Goal: Task Accomplishment & Management: Manage account settings

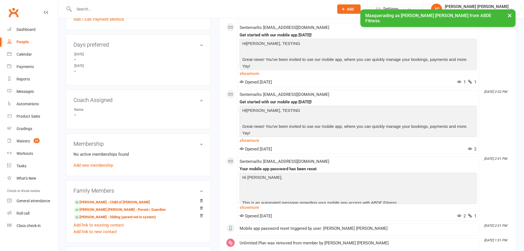
scroll to position [238, 0]
click at [90, 163] on link "Add new membership" at bounding box center [93, 164] width 40 height 5
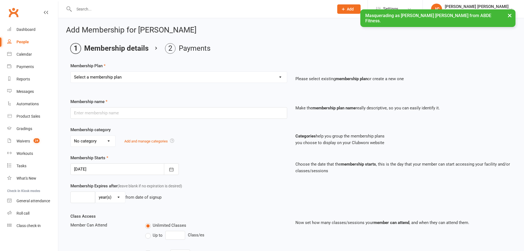
click at [132, 75] on select "Select a membership plan Create new Membership Plan ABDE Referral 2 Weeks Pass …" at bounding box center [179, 77] width 216 height 11
click at [131, 76] on select "Select a membership plan Create new Membership Plan ABDE Referral 2 Weeks Pass …" at bounding box center [179, 77] width 216 height 11
select select "13"
click at [71, 72] on select "Select a membership plan Create new Membership Plan ABDE Referral 2 Weeks Pass …" at bounding box center [179, 77] width 216 height 11
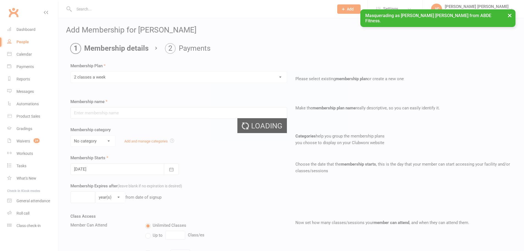
type input "2 classes a week"
type input "0"
type input "2"
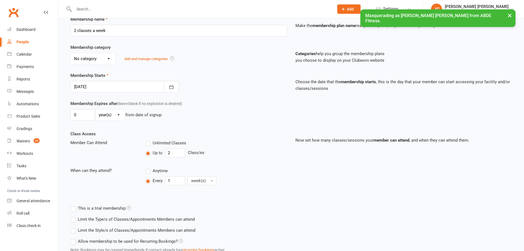
scroll to position [83, 0]
click at [171, 87] on icon "button" at bounding box center [172, 87] width 6 height 6
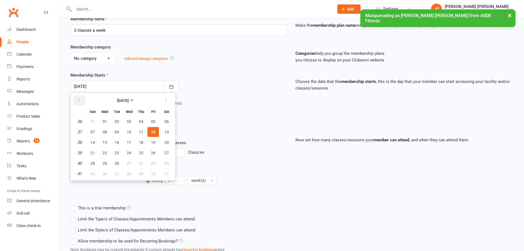
drag, startPoint x: 76, startPoint y: 101, endPoint x: 82, endPoint y: 101, distance: 5.8
click at [81, 101] on button "button" at bounding box center [79, 100] width 12 height 10
click at [82, 101] on button "button" at bounding box center [79, 100] width 12 height 10
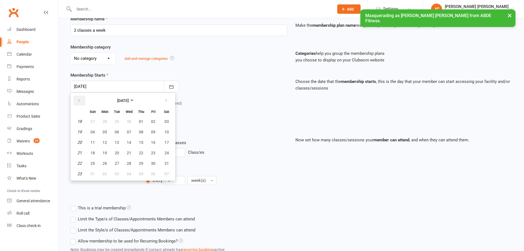
click at [82, 101] on button "button" at bounding box center [79, 100] width 12 height 10
click at [166, 101] on icon "button" at bounding box center [166, 100] width 4 height 4
drag, startPoint x: 151, startPoint y: 164, endPoint x: 154, endPoint y: 162, distance: 3.1
click at [152, 164] on span "30" at bounding box center [153, 163] width 4 height 4
type input "[DATE]"
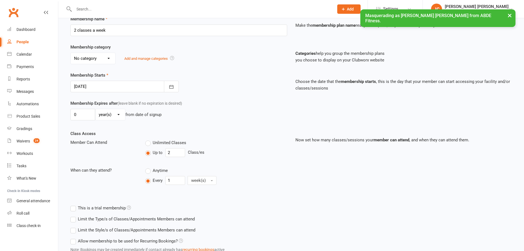
click at [112, 87] on div at bounding box center [124, 87] width 108 height 12
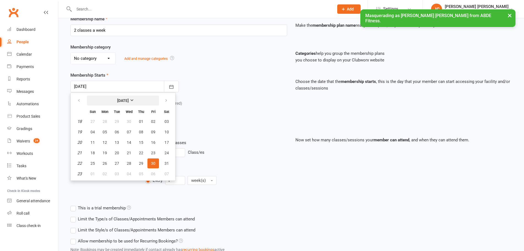
click at [121, 97] on button "[DATE]" at bounding box center [123, 100] width 72 height 10
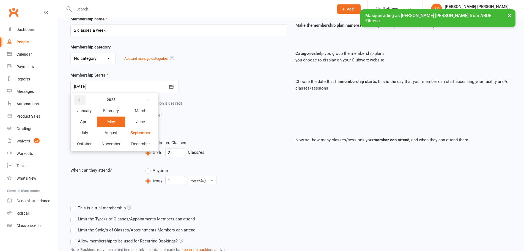
click at [83, 100] on button "button" at bounding box center [80, 100] width 12 height 10
click at [117, 122] on button "May" at bounding box center [111, 121] width 28 height 10
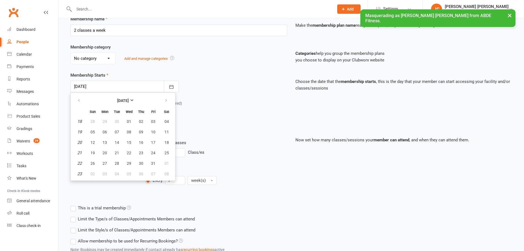
click at [246, 83] on div "Membership Starts [DATE] [DATE] Sun Mon Tue Wed Thu Fri Sat 18 28 29 30 01 02 0…" at bounding box center [178, 82] width 225 height 20
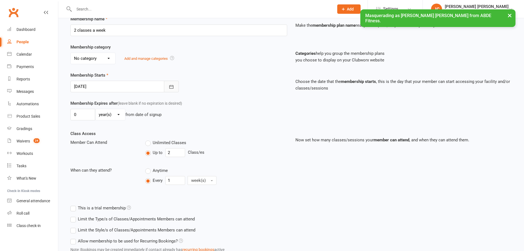
click at [165, 87] on button "button" at bounding box center [171, 87] width 15 height 12
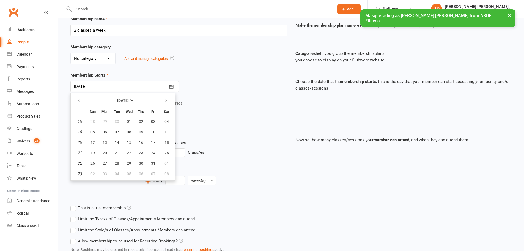
click at [208, 78] on div "Membership Starts [DATE] [DATE] Sun Mon Tue Wed Thu Fri Sat 18 28 29 30 01 02 0…" at bounding box center [178, 82] width 225 height 20
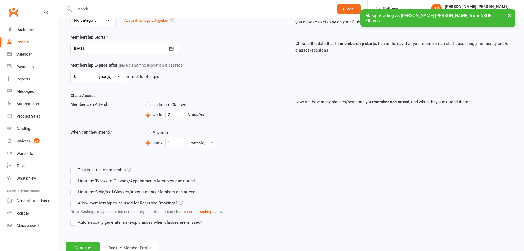
scroll to position [138, 0]
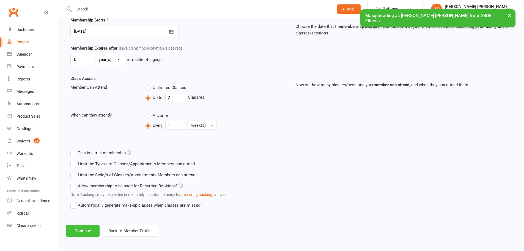
click at [87, 230] on button "Continue" at bounding box center [83, 231] width 34 height 12
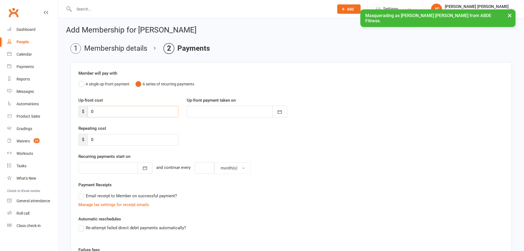
drag, startPoint x: 105, startPoint y: 112, endPoint x: 70, endPoint y: 108, distance: 35.5
click at [70, 108] on main "Membership details Payments Member will pay with A single up-front payment A se…" at bounding box center [291, 180] width 450 height 274
type input "1"
type input "[DATE]"
type input "120"
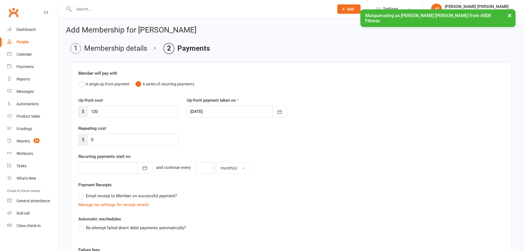
click at [219, 110] on div at bounding box center [237, 112] width 100 height 12
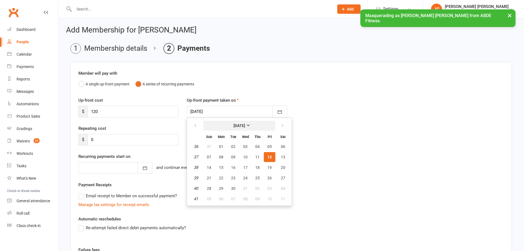
click at [233, 124] on strong "[DATE]" at bounding box center [239, 125] width 12 height 4
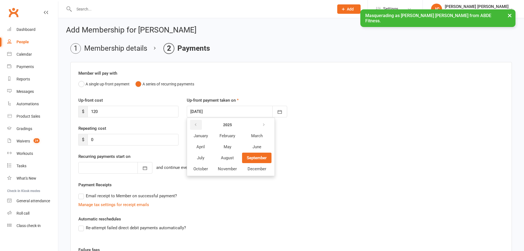
click at [195, 125] on icon "button" at bounding box center [196, 124] width 4 height 4
click at [266, 123] on button "button" at bounding box center [264, 125] width 12 height 10
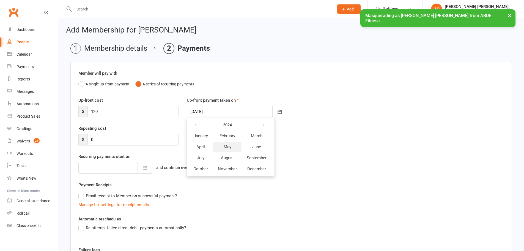
click at [232, 146] on button "May" at bounding box center [227, 146] width 28 height 10
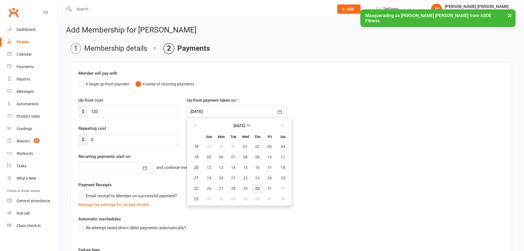
click at [257, 187] on span "30" at bounding box center [257, 188] width 4 height 4
type input "[DATE]"
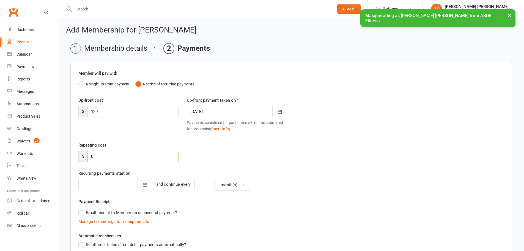
drag, startPoint x: 109, startPoint y: 156, endPoint x: 80, endPoint y: 150, distance: 29.4
click at [80, 150] on div "$ 0" at bounding box center [128, 156] width 100 height 12
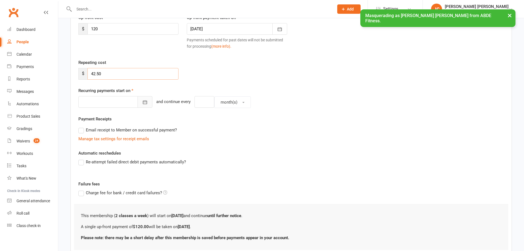
type input "42.50"
click at [139, 105] on button "button" at bounding box center [145, 102] width 15 height 12
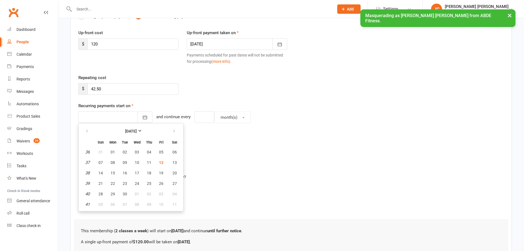
scroll to position [64, 0]
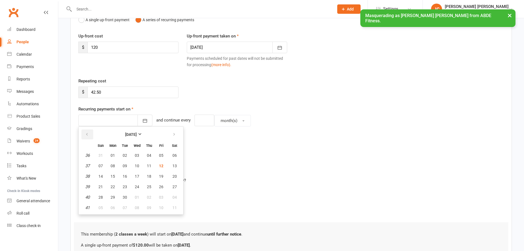
click at [88, 132] on button "button" at bounding box center [87, 134] width 12 height 10
click at [130, 134] on strong "[DATE]" at bounding box center [131, 134] width 12 height 4
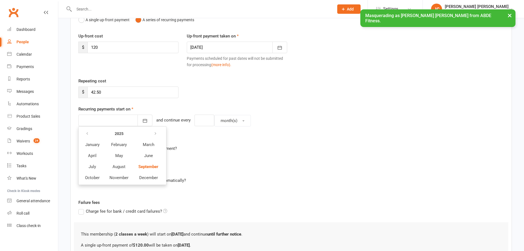
click at [94, 133] on th at bounding box center [92, 133] width 24 height 10
click at [90, 133] on button "button" at bounding box center [88, 133] width 12 height 10
click at [149, 156] on span "June" at bounding box center [148, 155] width 9 height 5
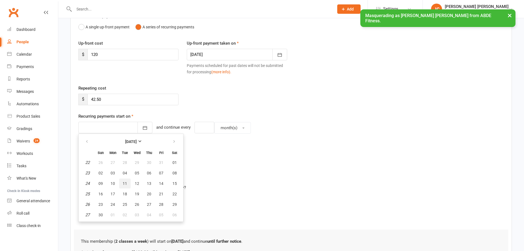
scroll to position [55, 0]
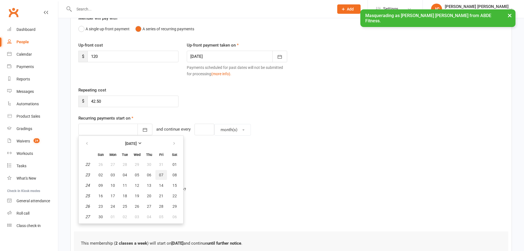
click at [159, 173] on span "07" at bounding box center [161, 174] width 4 height 4
type input "[DATE]"
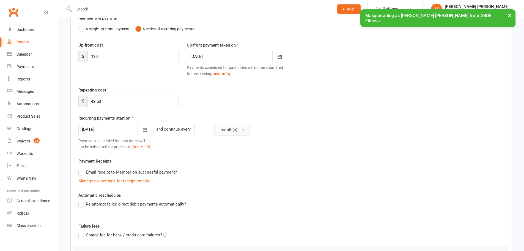
click at [226, 128] on span "month(s)" at bounding box center [229, 129] width 17 height 5
click at [223, 152] on span "week(s)" at bounding box center [226, 153] width 15 height 5
click at [194, 130] on input "number" at bounding box center [204, 129] width 20 height 12
type input "1"
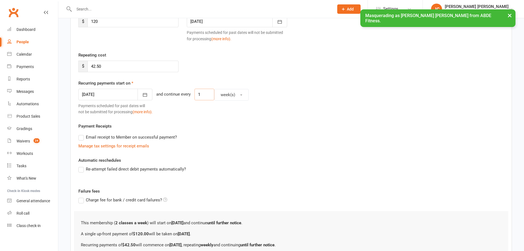
scroll to position [148, 0]
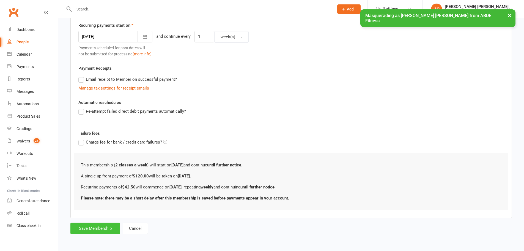
click at [94, 224] on button "Save Membership" at bounding box center [95, 228] width 50 height 12
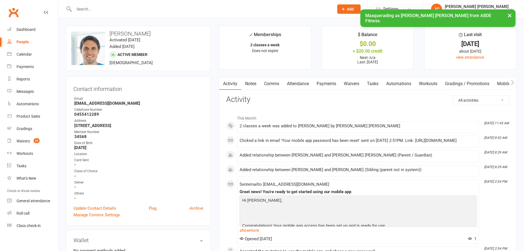
click at [326, 84] on link "Payments" at bounding box center [326, 83] width 27 height 13
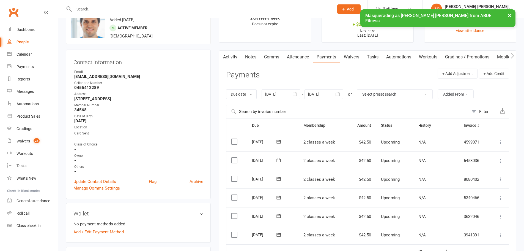
scroll to position [18, 0]
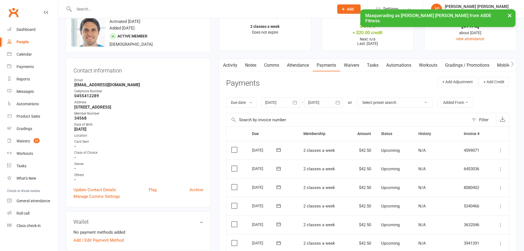
click at [299, 103] on button "button" at bounding box center [295, 102] width 10 height 10
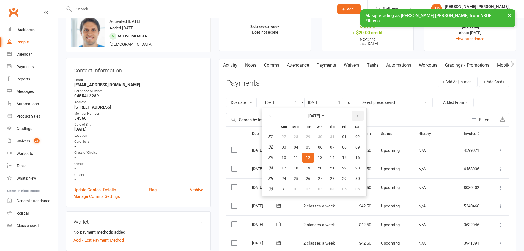
click at [357, 114] on icon "button" at bounding box center [357, 116] width 4 height 4
click at [297, 135] on span "01" at bounding box center [296, 136] width 4 height 4
type input "[DATE]"
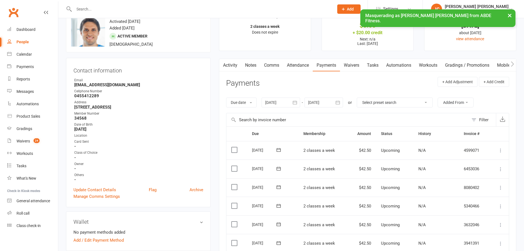
click at [340, 102] on button "button" at bounding box center [338, 102] width 10 height 10
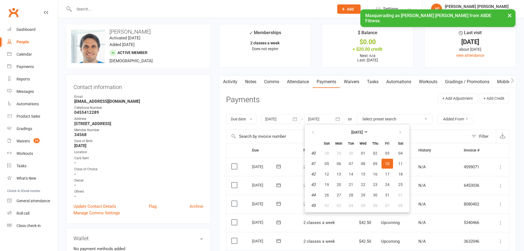
scroll to position [0, 0]
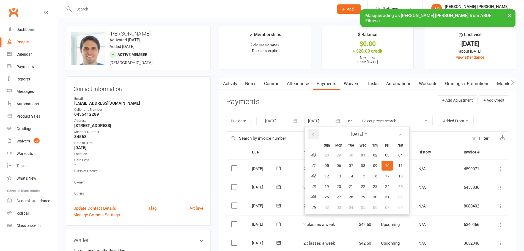
click at [313, 134] on icon "button" at bounding box center [313, 134] width 4 height 4
click at [347, 197] on button "30" at bounding box center [351, 197] width 12 height 10
type input "[DATE]"
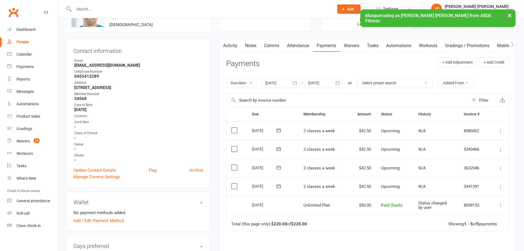
scroll to position [55, 0]
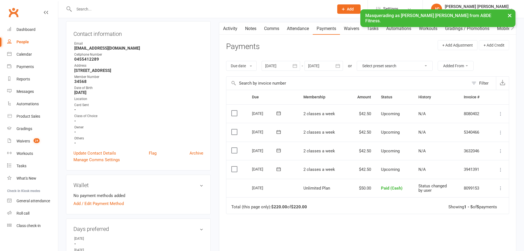
click at [502, 149] on icon at bounding box center [501, 151] width 6 height 6
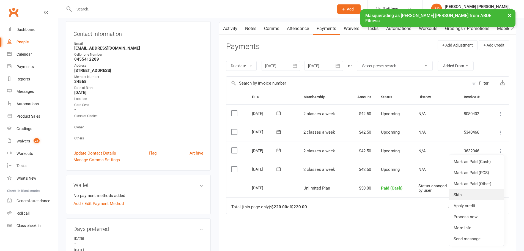
click at [466, 194] on link "Skip" at bounding box center [476, 194] width 54 height 11
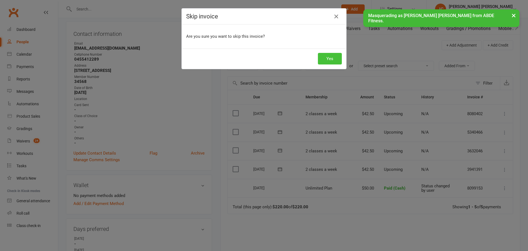
click at [321, 56] on button "Yes" at bounding box center [330, 59] width 24 height 12
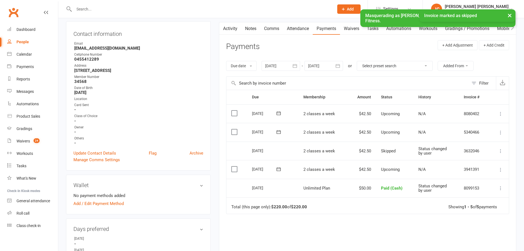
click at [500, 133] on icon at bounding box center [501, 133] width 6 height 6
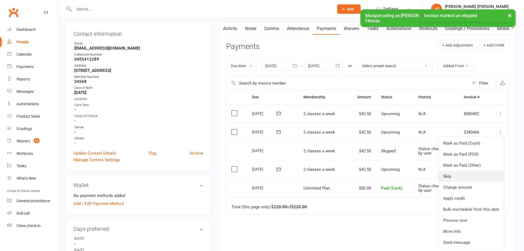
click at [457, 176] on link "Skip" at bounding box center [471, 176] width 65 height 11
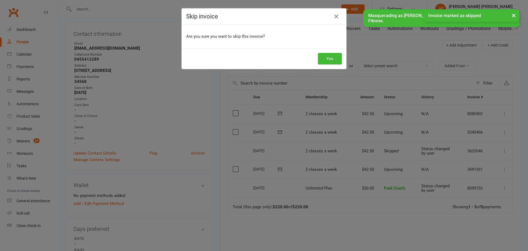
click at [328, 51] on div "Yes" at bounding box center [264, 58] width 164 height 20
click at [323, 59] on button "Yes" at bounding box center [330, 59] width 24 height 12
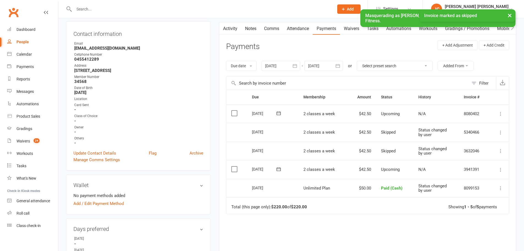
click at [499, 113] on icon at bounding box center [501, 114] width 6 height 6
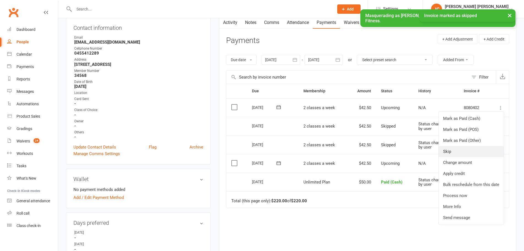
scroll to position [64, 0]
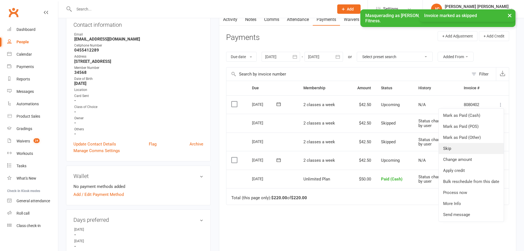
click at [464, 147] on link "Skip" at bounding box center [471, 148] width 65 height 11
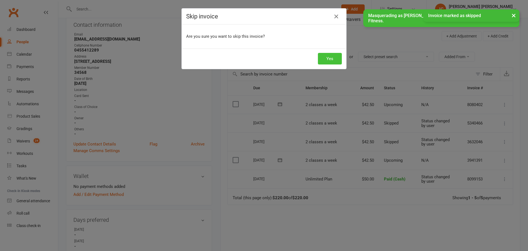
click at [326, 56] on button "Yes" at bounding box center [330, 59] width 24 height 12
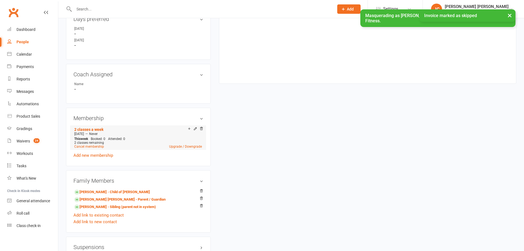
scroll to position [266, 0]
click at [94, 145] on link "Cancel membership" at bounding box center [89, 145] width 30 height 4
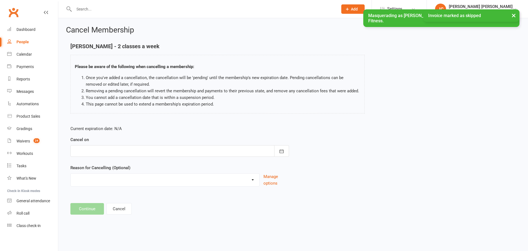
click at [110, 149] on div at bounding box center [179, 151] width 219 height 12
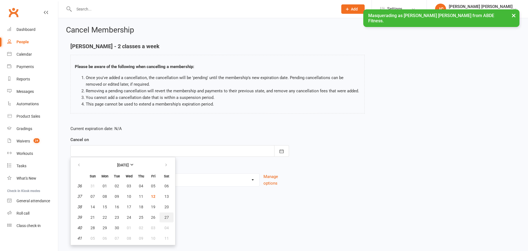
click at [167, 215] on span "27" at bounding box center [166, 217] width 4 height 4
type input "[DATE]"
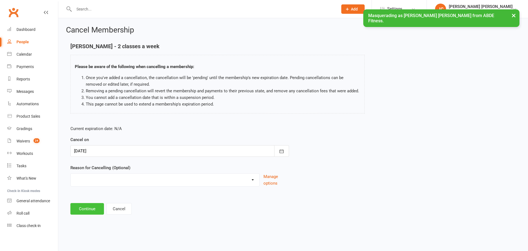
click at [90, 211] on button "Continue" at bounding box center [87, 209] width 34 height 12
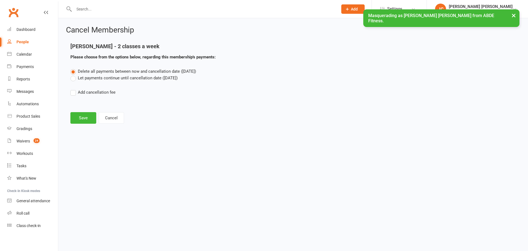
click at [107, 77] on label "Let payments continue until cancellation date ([DATE])" at bounding box center [123, 78] width 107 height 7
click at [74, 75] on input "Let payments continue until cancellation date ([DATE])" at bounding box center [72, 75] width 4 height 0
click at [89, 118] on button "Save" at bounding box center [83, 118] width 26 height 12
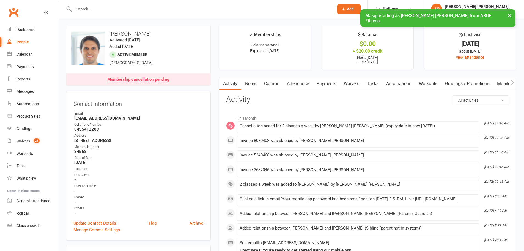
click at [325, 86] on link "Payments" at bounding box center [326, 83] width 27 height 13
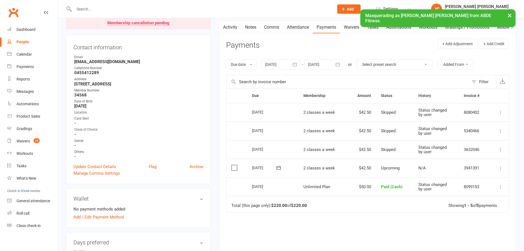
scroll to position [64, 0]
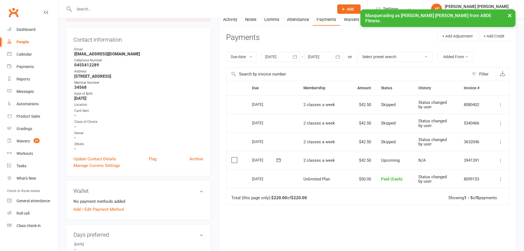
click at [502, 141] on icon at bounding box center [501, 142] width 6 height 6
click at [472, 188] on link "Change to upcoming" at bounding box center [476, 185] width 54 height 11
click at [502, 121] on icon at bounding box center [501, 123] width 6 height 6
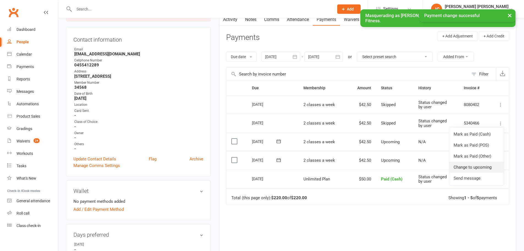
click at [472, 167] on link "Change to upcoming" at bounding box center [476, 166] width 54 height 11
click at [500, 104] on icon at bounding box center [501, 105] width 6 height 6
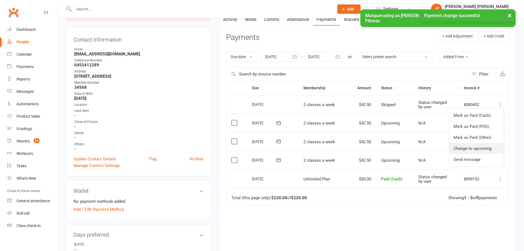
click at [471, 149] on link "Change to upcoming" at bounding box center [476, 148] width 54 height 11
